Goal: Register for event/course

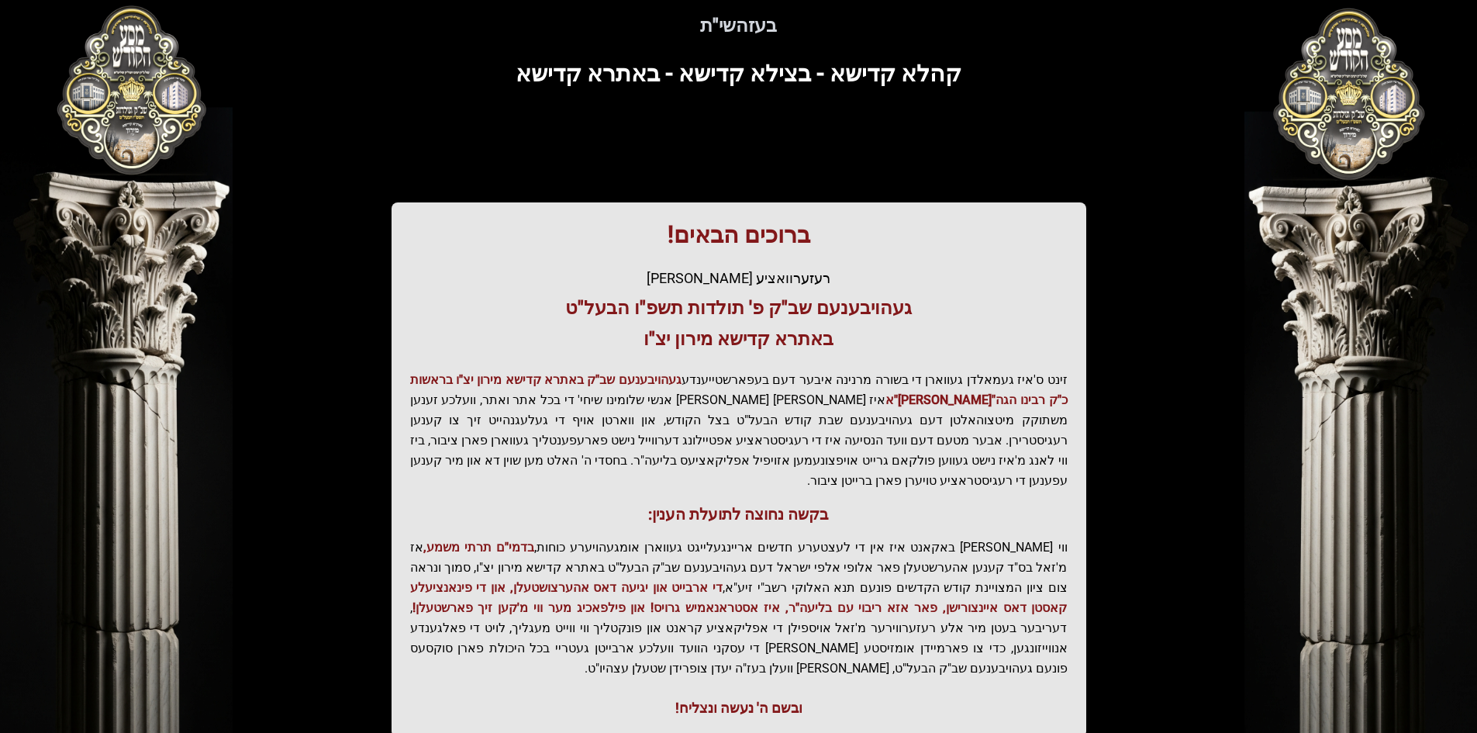
scroll to position [165, 0]
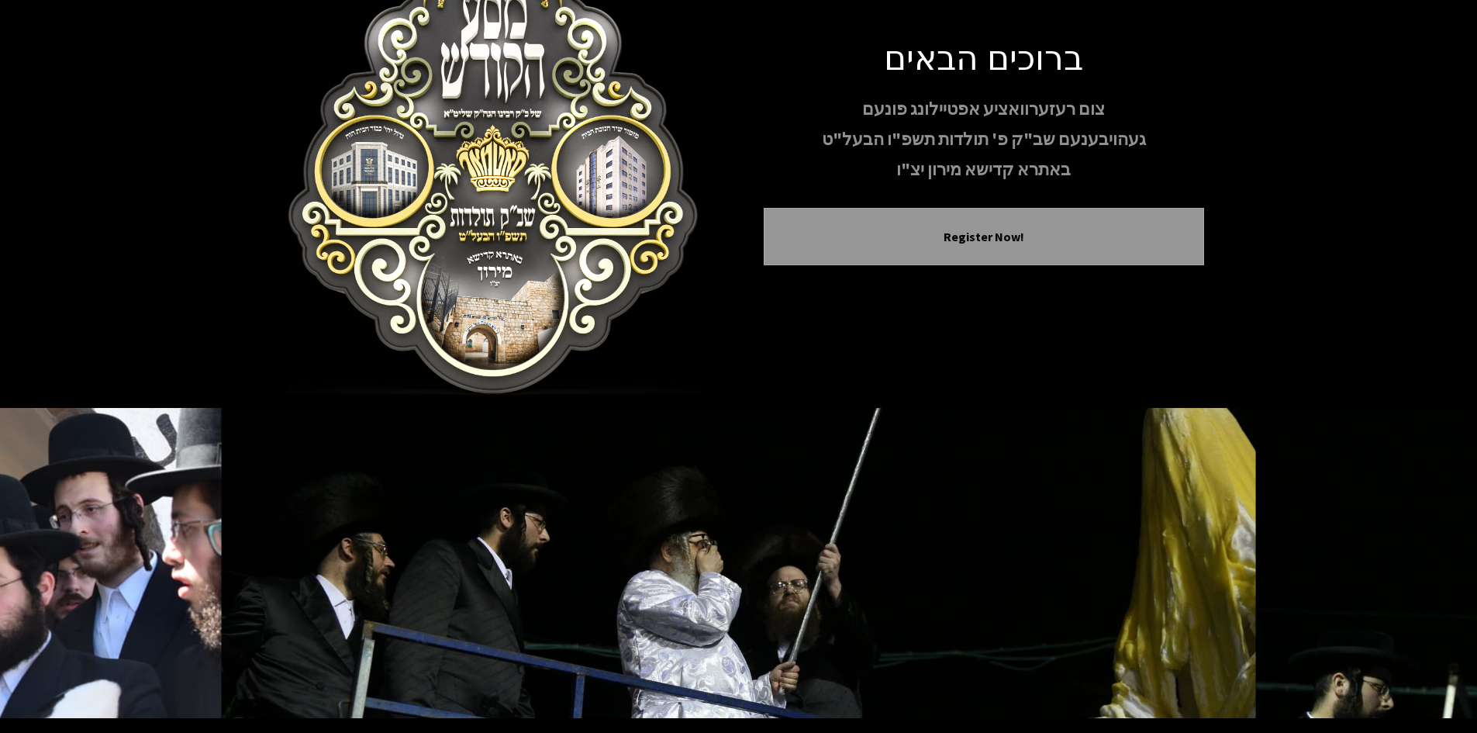
scroll to position [3, 0]
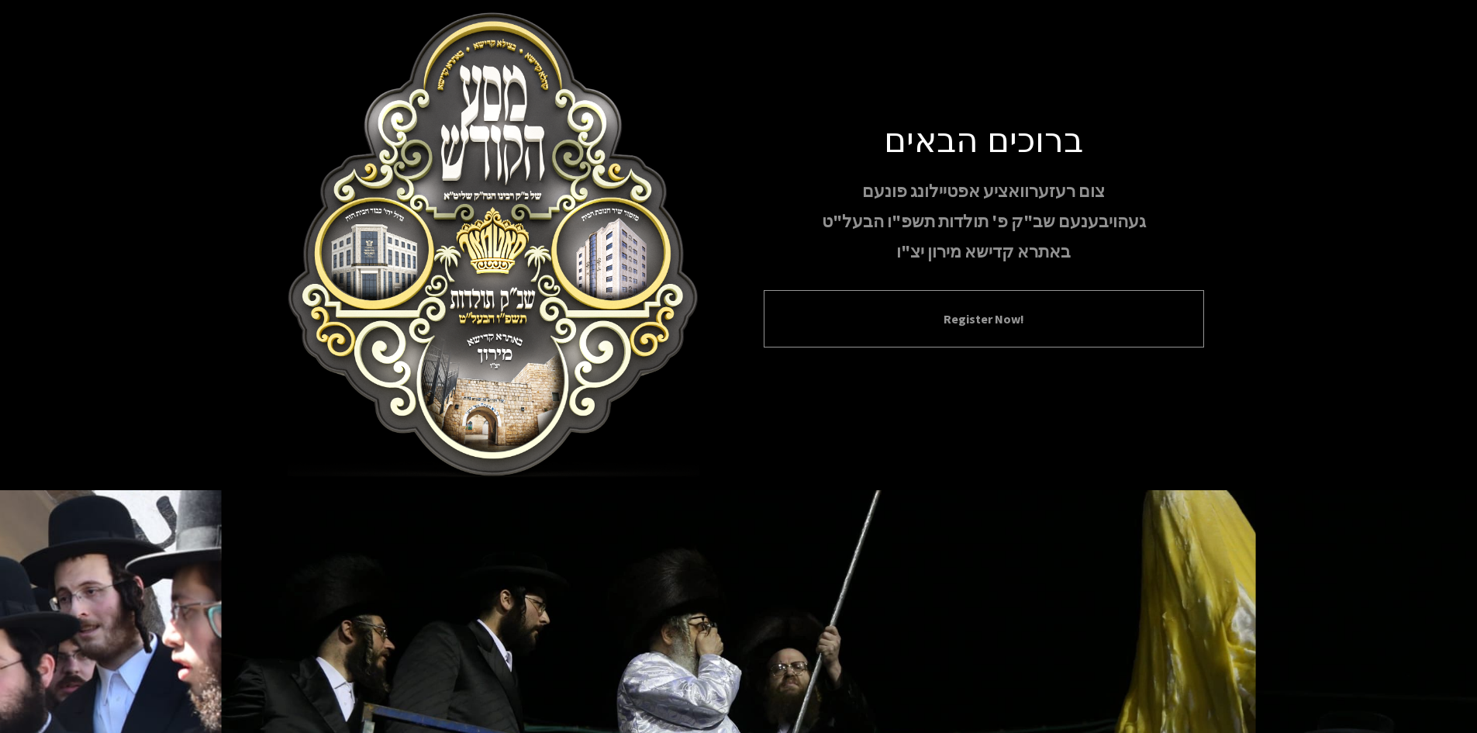
click at [850, 305] on div "Register Now!" at bounding box center [984, 318] width 440 height 57
